Goal: Transaction & Acquisition: Download file/media

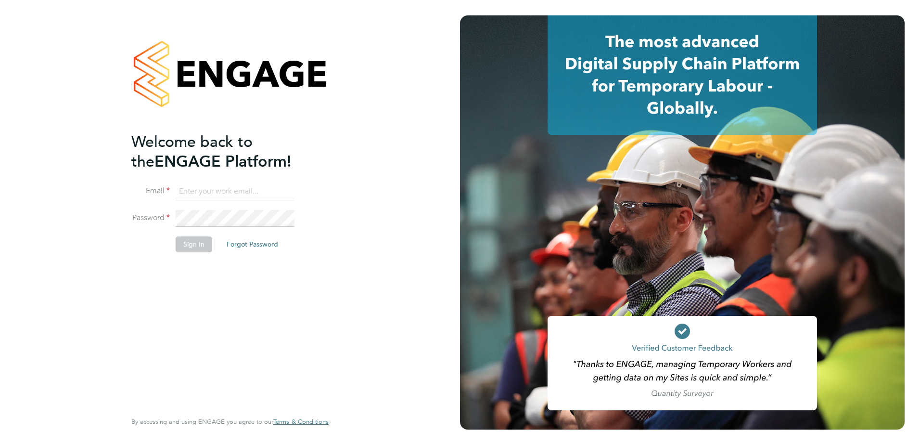
click at [201, 189] on input at bounding box center [235, 191] width 119 height 17
type input "[PERSON_NAME][EMAIL_ADDRESS][DOMAIN_NAME]"
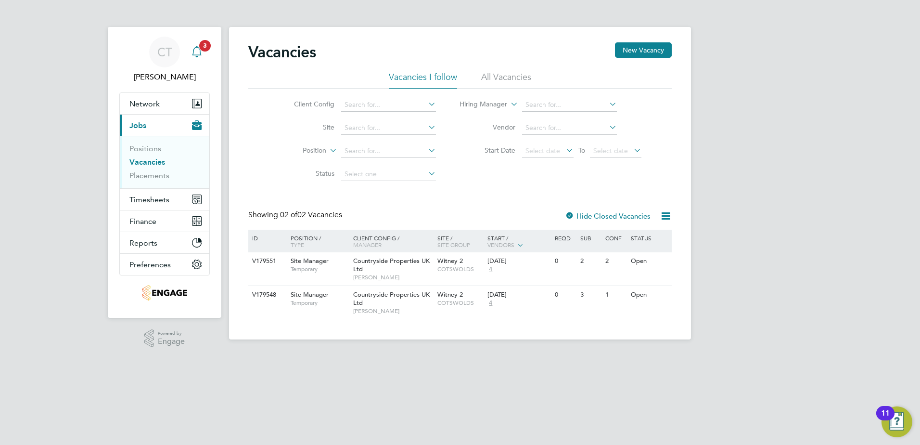
click at [202, 48] on span "3" at bounding box center [205, 46] width 12 height 12
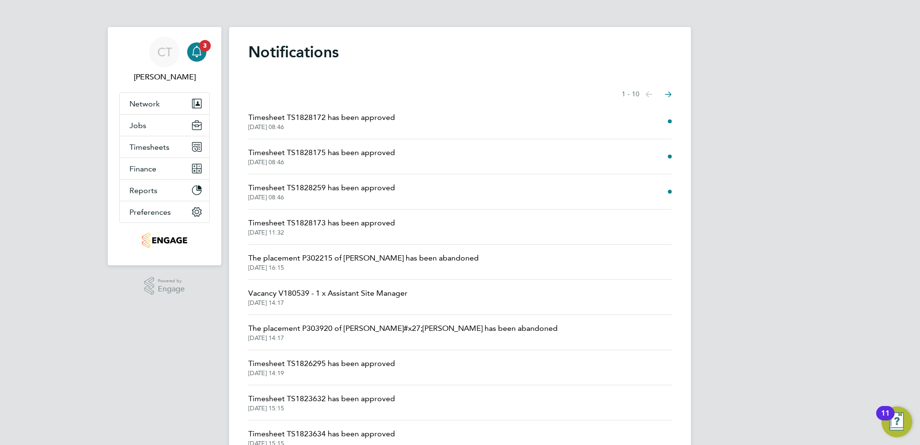
click at [355, 133] on li "Timesheet TS1828172 has been approved 29 Sep 2025, 08:46" at bounding box center [460, 121] width 424 height 35
click at [361, 125] on span "29 Sep 2025, 08:46" at bounding box center [321, 127] width 147 height 8
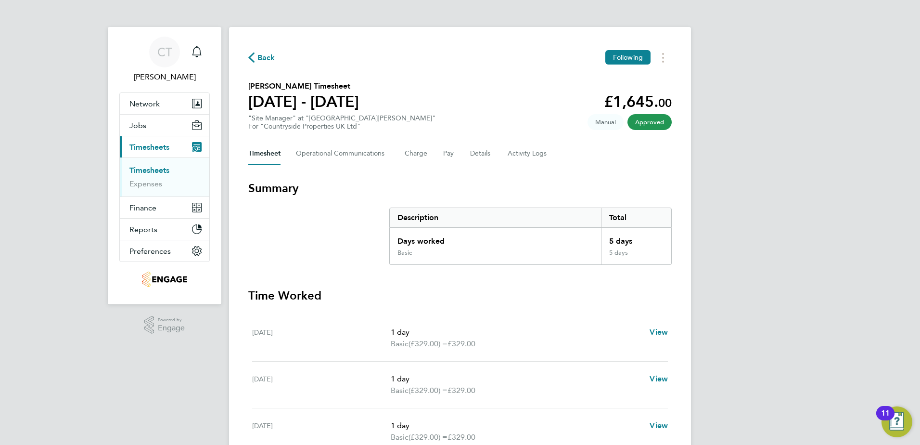
click at [271, 59] on span "Back" at bounding box center [267, 58] width 18 height 12
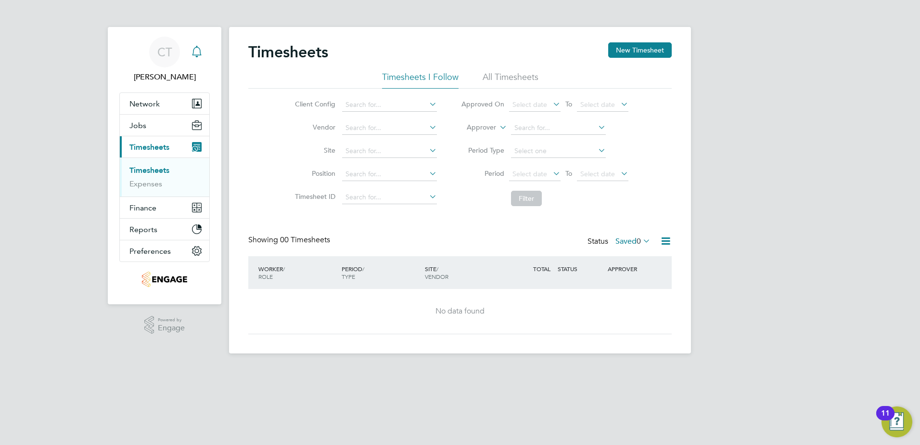
click at [195, 52] on icon "Main navigation" at bounding box center [197, 52] width 12 height 12
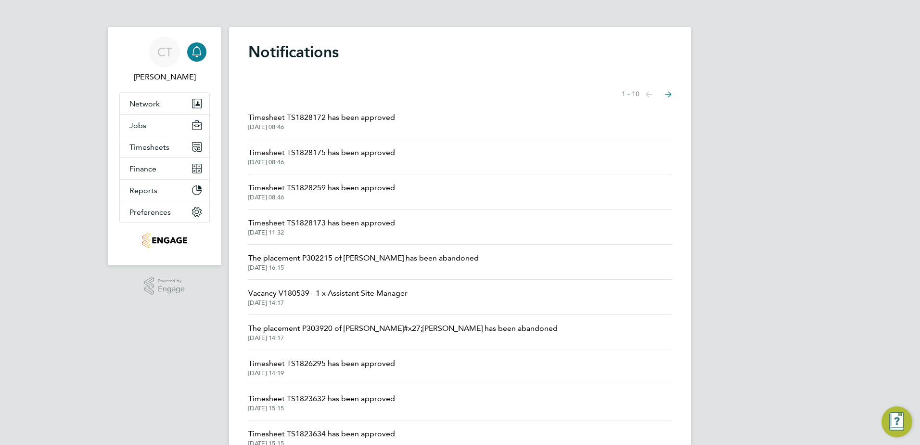
click at [330, 155] on span "Timesheet TS1828175 has been approved" at bounding box center [321, 153] width 147 height 12
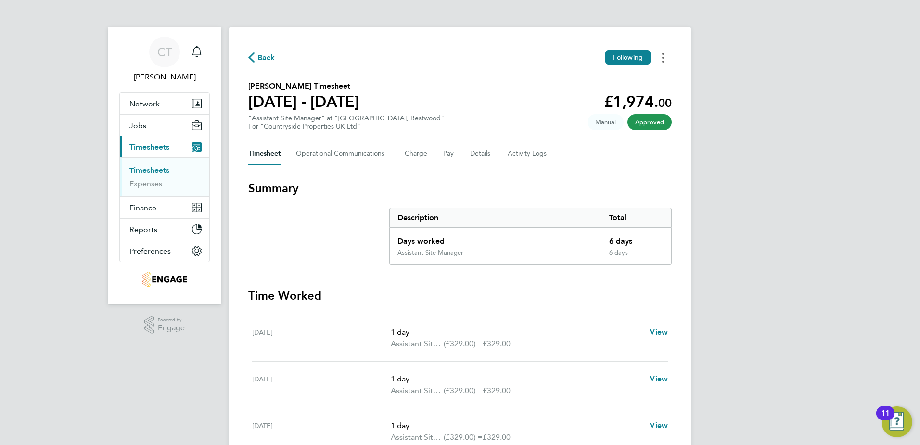
click at [669, 59] on button "Timesheets Menu" at bounding box center [663, 57] width 17 height 15
click at [633, 73] on link "Download timesheet" at bounding box center [614, 78] width 116 height 19
click at [198, 54] on icon "Main navigation" at bounding box center [197, 52] width 12 height 12
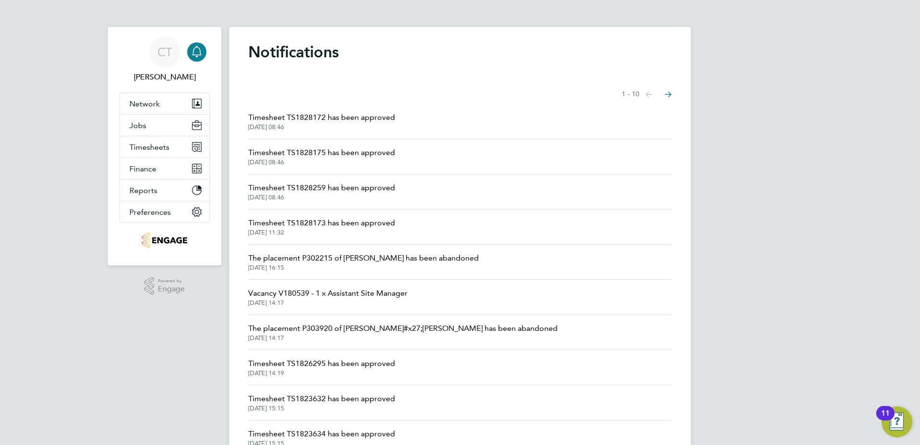
click at [341, 122] on span "Timesheet TS1828172 has been approved" at bounding box center [321, 118] width 147 height 12
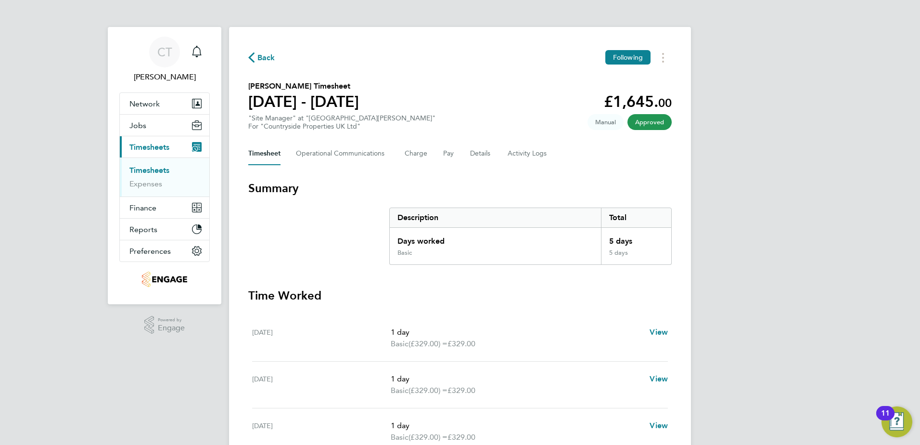
click at [661, 66] on div "Back Following Samuel Taylor's Timesheet 22 - 28 Sept 2025 £1,645. 00 "Site Man…" at bounding box center [460, 334] width 462 height 615
click at [661, 65] on button "Timesheets Menu" at bounding box center [663, 57] width 17 height 15
click at [639, 76] on link "Download timesheet" at bounding box center [614, 78] width 116 height 19
click at [205, 52] on div "Main navigation" at bounding box center [196, 51] width 19 height 19
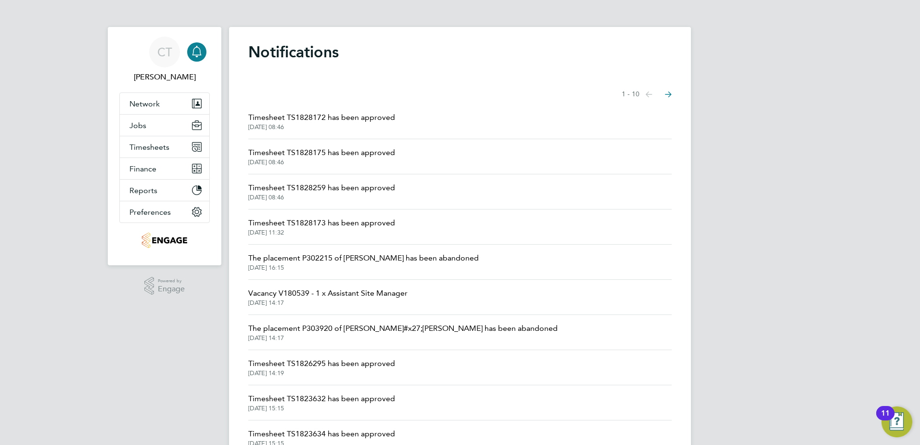
click at [342, 191] on span "Timesheet TS1828259 has been approved" at bounding box center [321, 188] width 147 height 12
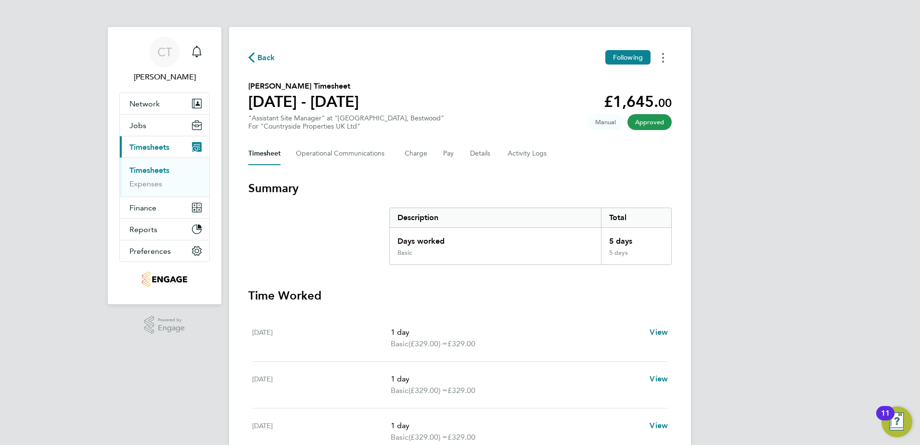
click at [663, 54] on circle "Timesheets Menu" at bounding box center [663, 54] width 2 height 2
click at [635, 84] on link "Download timesheet" at bounding box center [614, 78] width 116 height 19
